Goal: Information Seeking & Learning: Learn about a topic

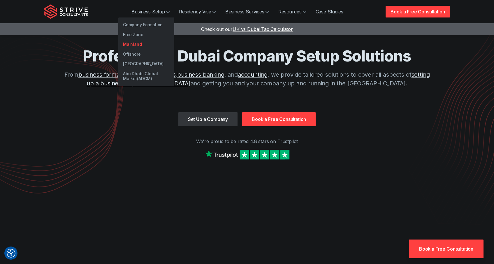
click at [136, 43] on link "Mainland" at bounding box center [146, 44] width 56 height 10
